Goal: Task Accomplishment & Management: Manage account settings

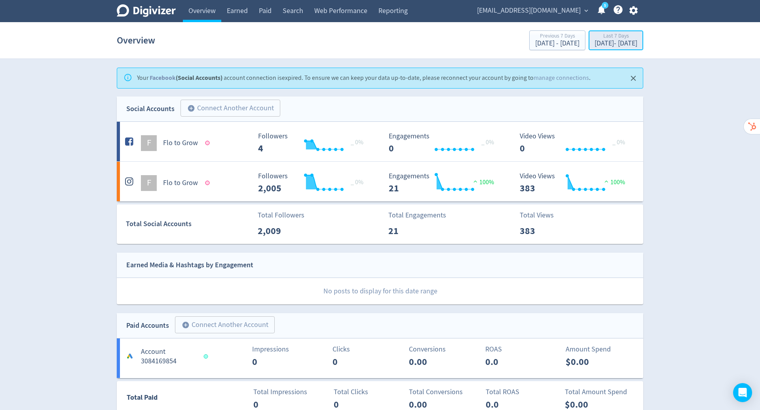
click at [594, 38] on div "Last 7 Days" at bounding box center [615, 36] width 43 height 7
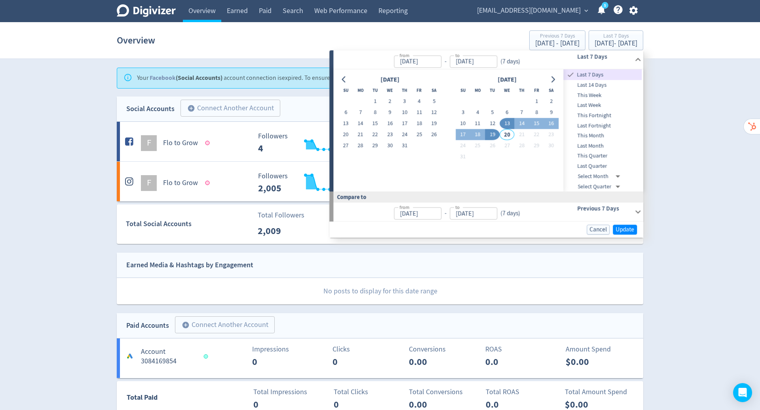
click at [338, 73] on div "[DATE] Su Mo Tu We Th Fr Sa 1 2 3 4 5 6 7 8 9 10 11 12 13 14 15 16 17 18 19 20 …" at bounding box center [448, 131] width 230 height 122
click at [342, 78] on icon "Go to previous month" at bounding box center [344, 79] width 6 height 6
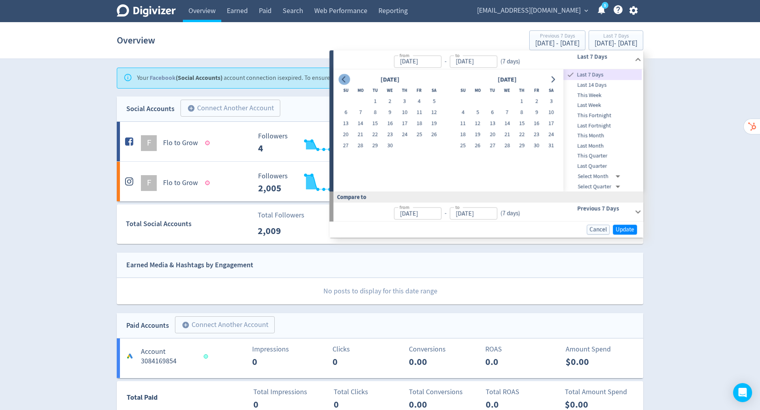
click at [342, 78] on icon "Go to previous month" at bounding box center [344, 79] width 6 height 6
click at [432, 98] on button "1" at bounding box center [434, 101] width 15 height 11
type input "[DATE]"
click at [554, 80] on icon "Go to next month" at bounding box center [553, 79] width 4 height 6
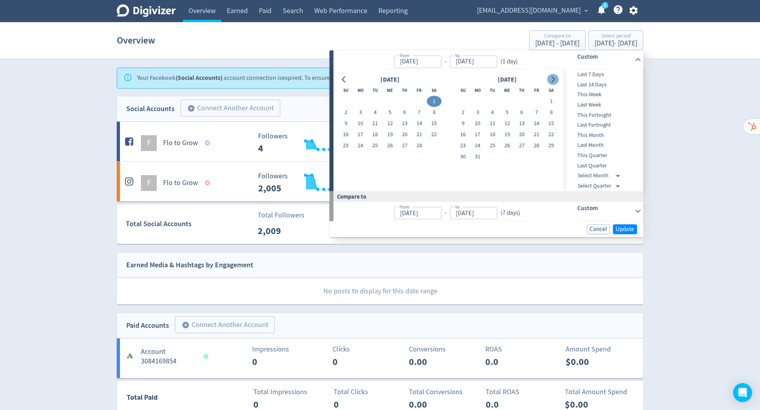
click at [554, 80] on icon "Go to next month" at bounding box center [553, 79] width 4 height 6
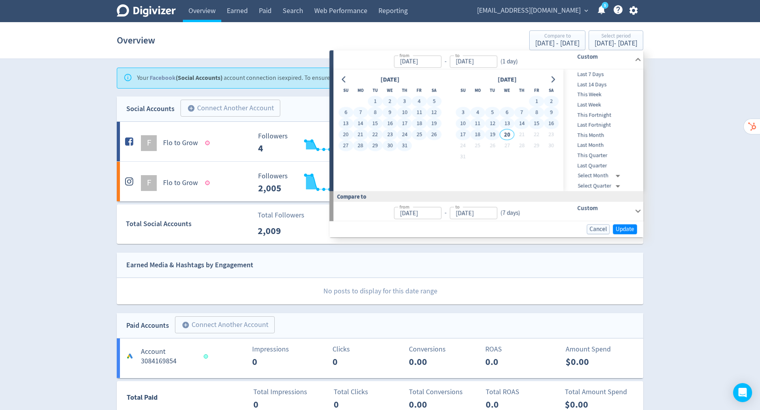
click at [495, 135] on button "19" at bounding box center [492, 134] width 15 height 11
type input "[DATE]"
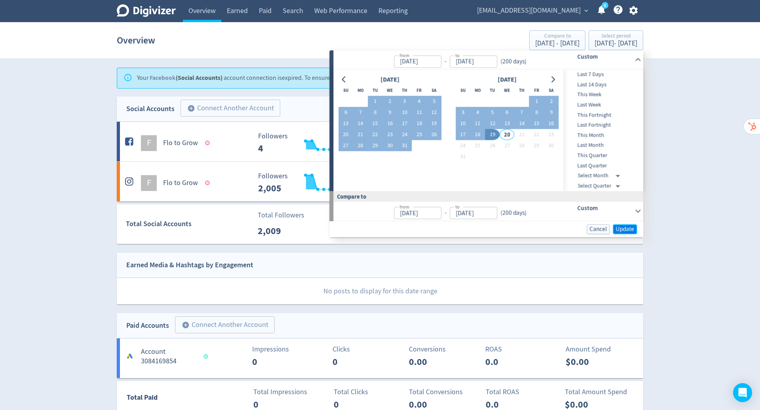
click at [623, 231] on span "Update" at bounding box center [624, 229] width 19 height 6
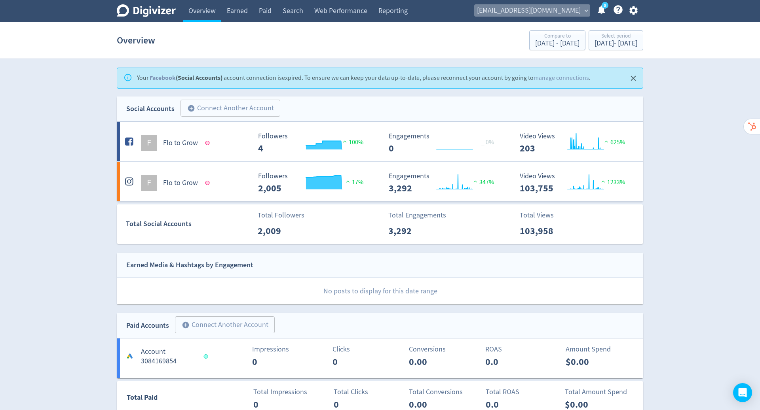
click at [573, 12] on span "[EMAIL_ADDRESS][DOMAIN_NAME]" at bounding box center [529, 10] width 104 height 13
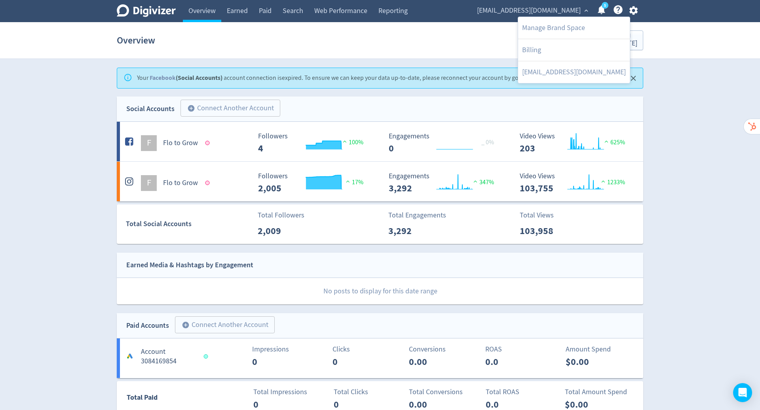
click at [184, 141] on div at bounding box center [380, 205] width 760 height 410
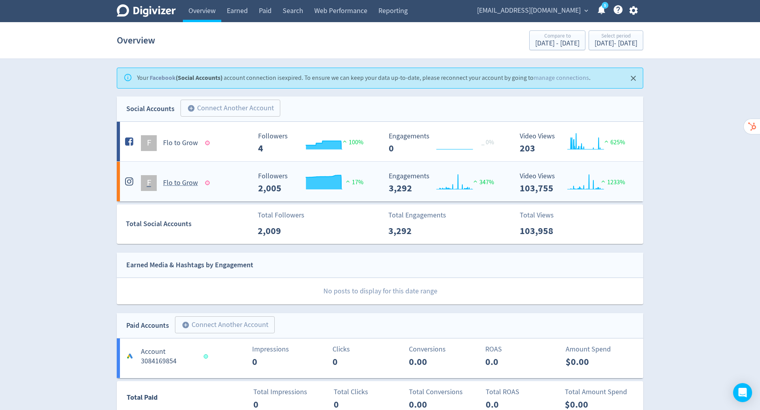
click at [179, 181] on h5 "Flo to Grow" at bounding box center [180, 182] width 35 height 9
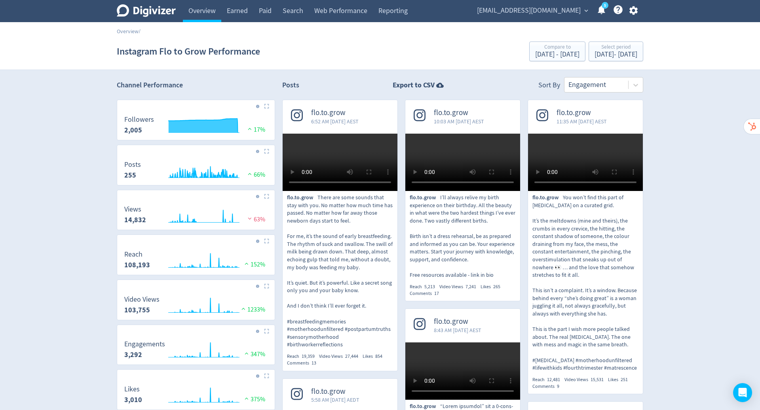
click at [327, 112] on span "flo.to.grow" at bounding box center [334, 112] width 47 height 9
click at [634, 11] on icon "button" at bounding box center [633, 10] width 11 height 11
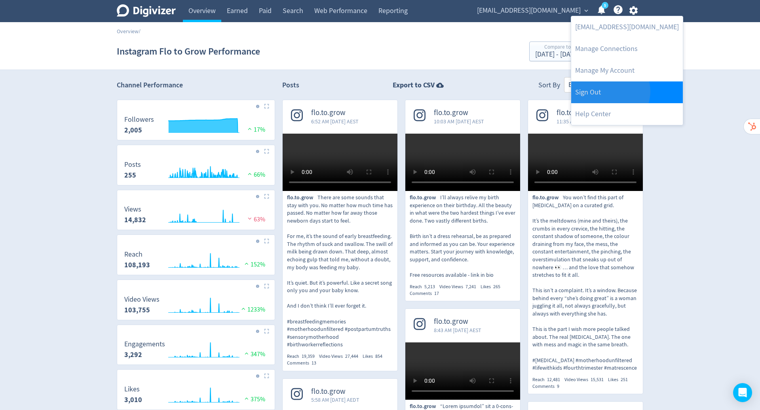
click at [609, 91] on link "Sign Out" at bounding box center [627, 93] width 112 height 22
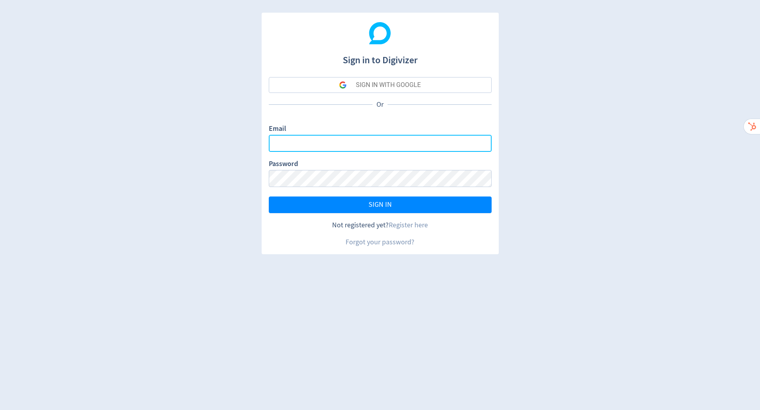
click at [411, 141] on input "Email" at bounding box center [380, 143] width 223 height 17
type input "[PERSON_NAME][EMAIL_ADDRESS][PERSON_NAME][DOMAIN_NAME]"
